Goal: Information Seeking & Learning: Check status

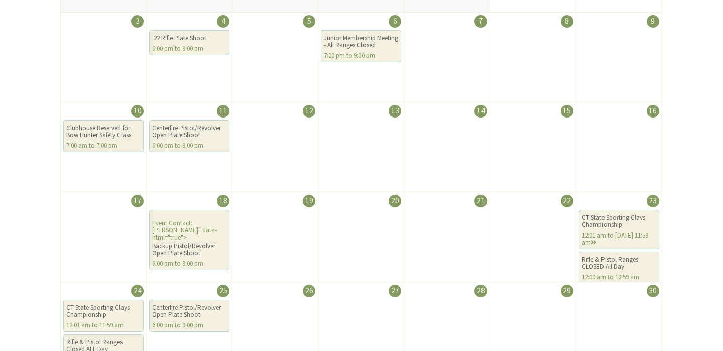
scroll to position [346, 0]
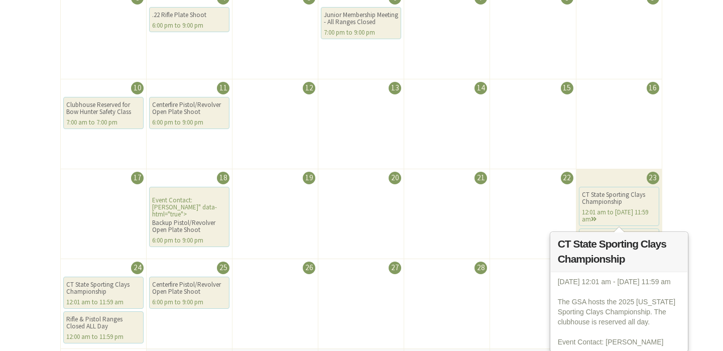
click at [611, 208] on div "CT State Sporting Clays Championship 12:01 am to Aug 24th 11:59 am" at bounding box center [619, 206] width 80 height 39
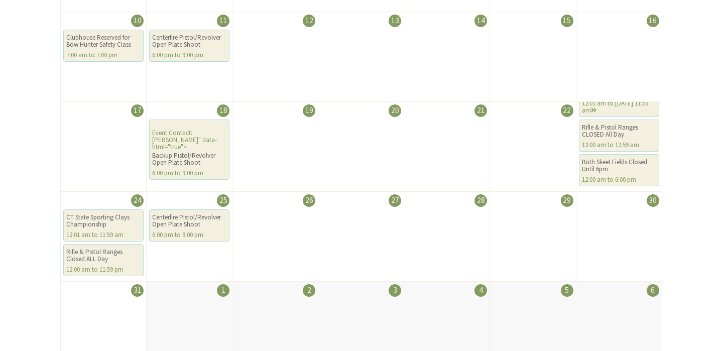
scroll to position [416, 0]
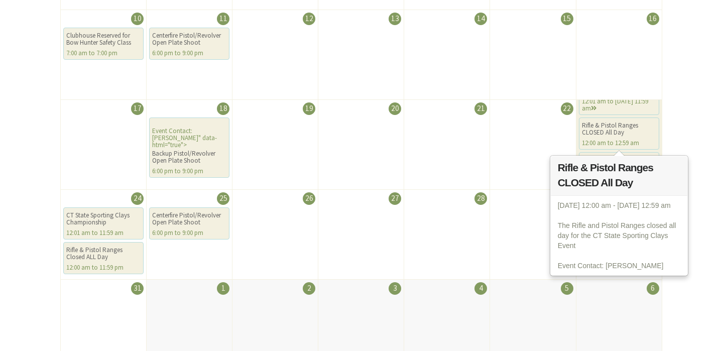
click at [616, 138] on div "Rifle & Pistol Ranges CLOSED All Day 12:00 am to 12:59 am" at bounding box center [619, 133] width 80 height 32
click at [588, 141] on div "12:00 am to 12:59 am" at bounding box center [619, 143] width 74 height 7
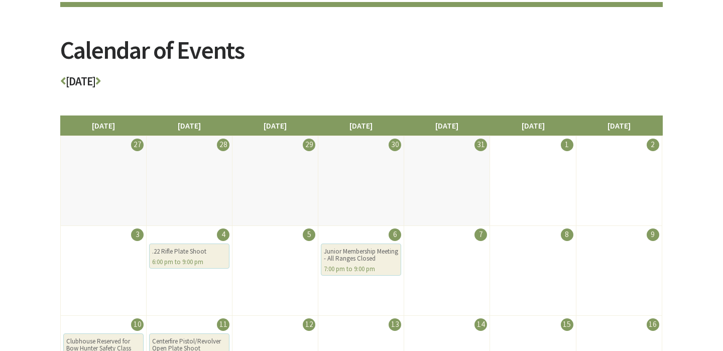
scroll to position [95, 0]
